Goal: Find specific page/section: Find specific page/section

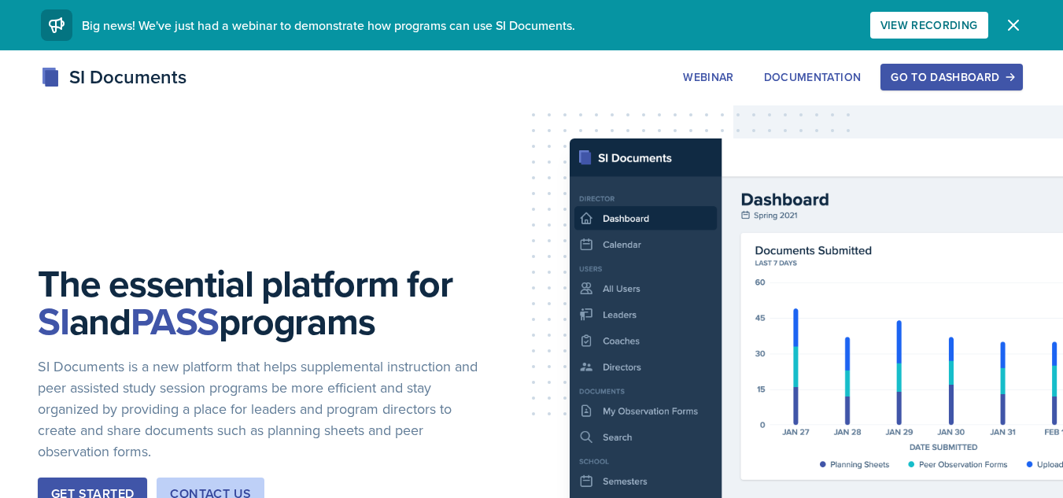
click at [939, 71] on div "Go to Dashboard" at bounding box center [951, 77] width 121 height 13
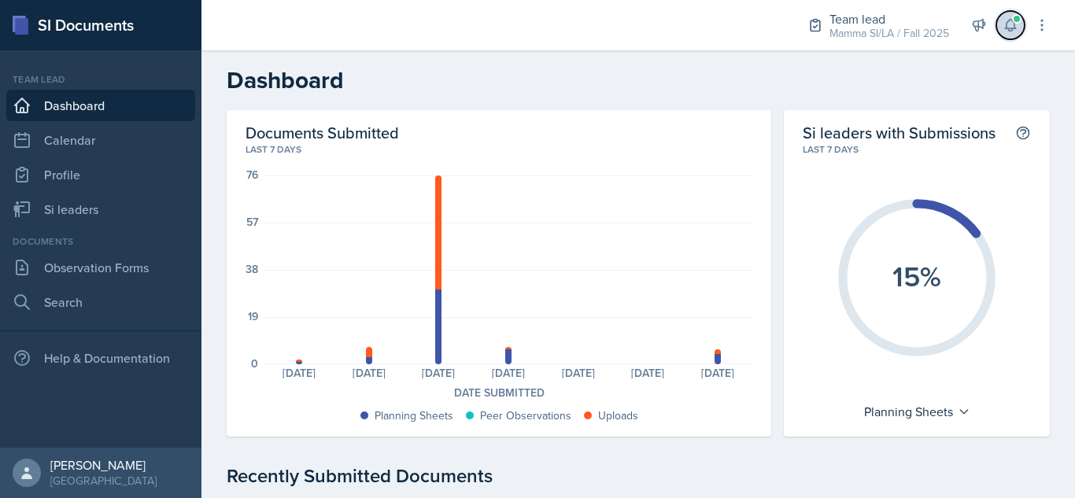
click at [1017, 26] on icon at bounding box center [1011, 25] width 16 height 16
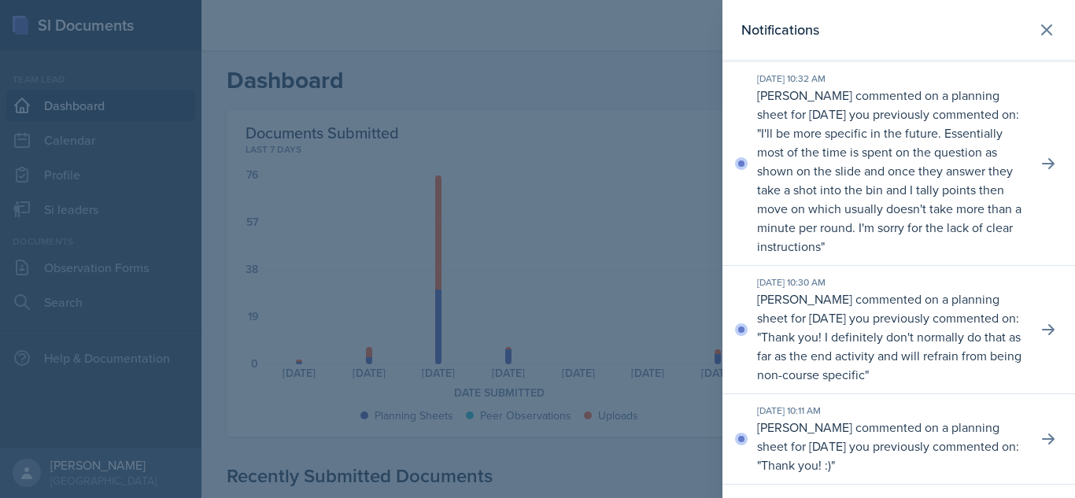
scroll to position [326, 0]
click at [1040, 338] on icon at bounding box center [1048, 331] width 16 height 16
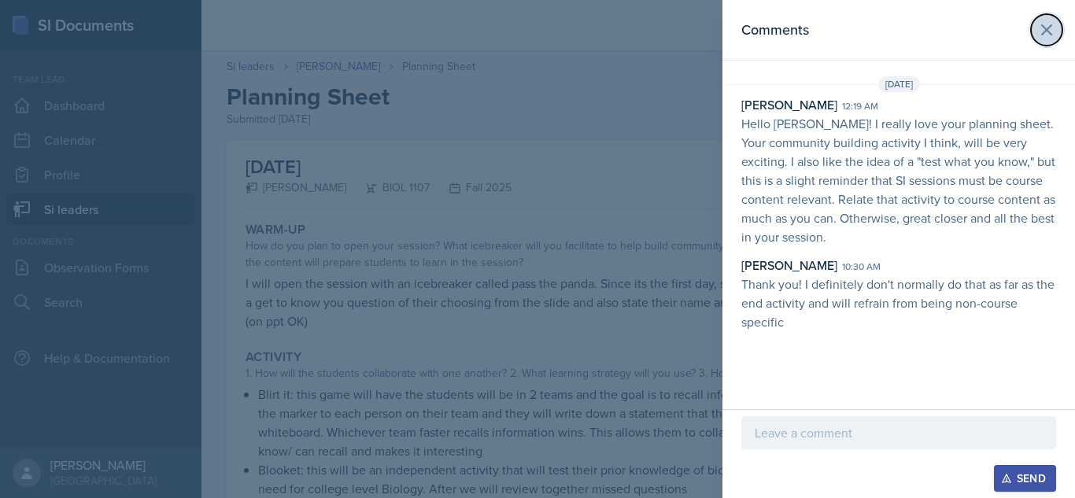
click at [1046, 39] on icon at bounding box center [1046, 29] width 19 height 19
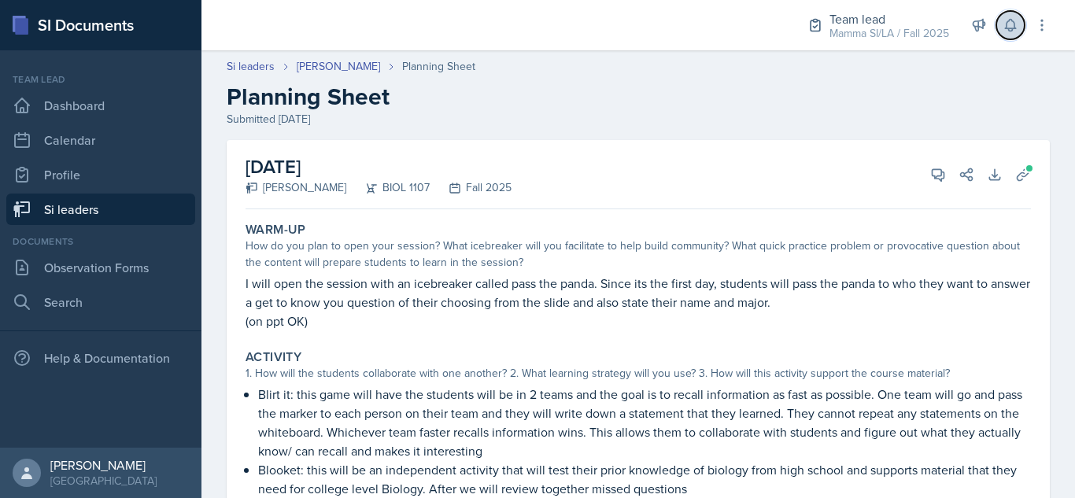
click at [1008, 35] on button at bounding box center [1010, 25] width 28 height 28
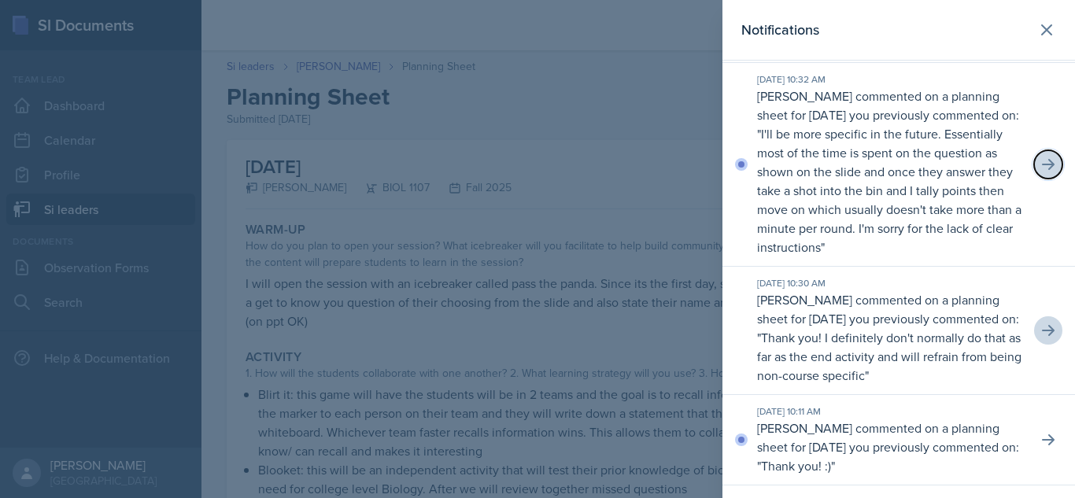
click at [1040, 172] on icon at bounding box center [1048, 165] width 16 height 16
